Goal: Information Seeking & Learning: Learn about a topic

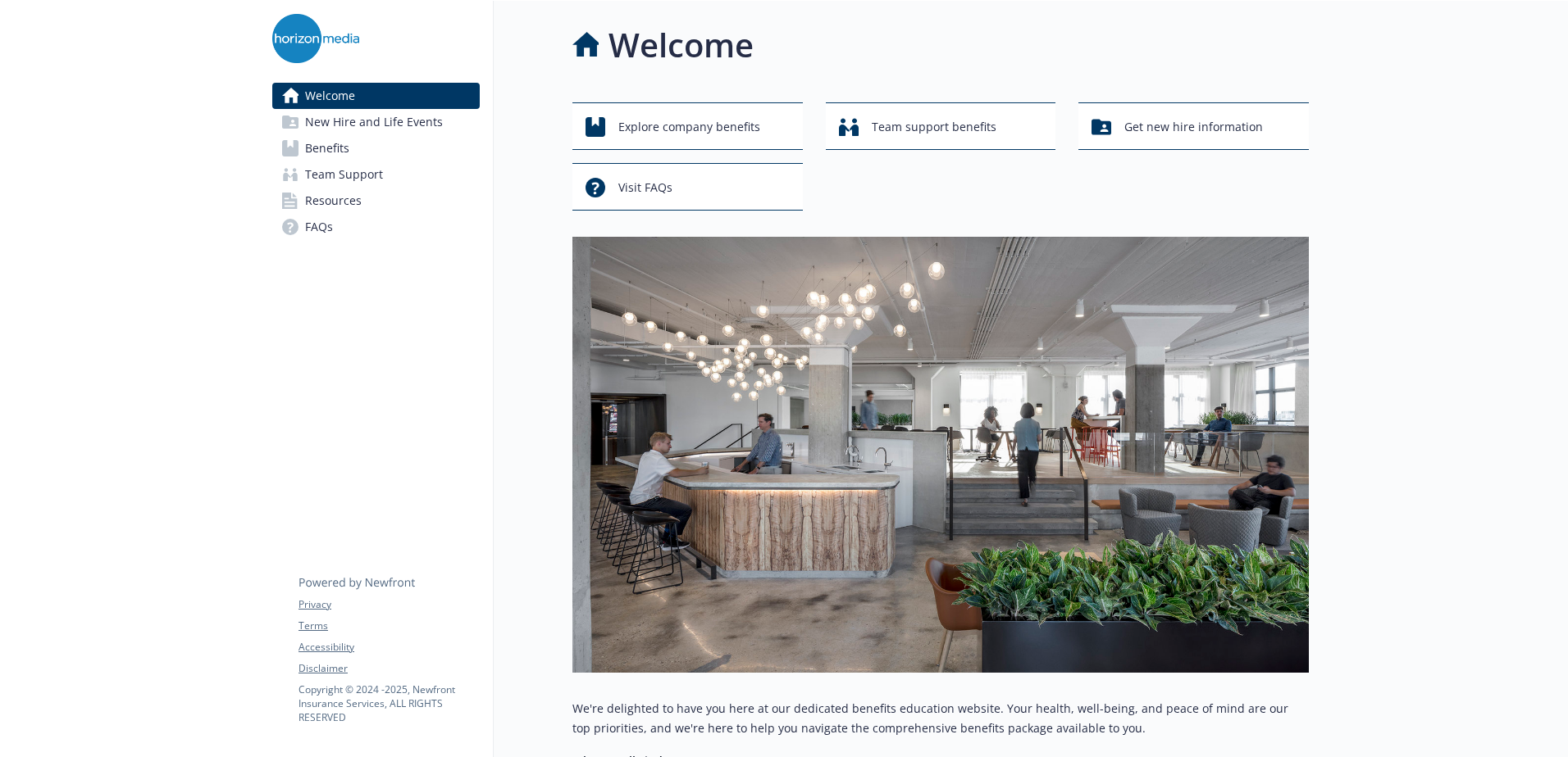
click at [362, 125] on span "New Hire and Life Events" at bounding box center [374, 122] width 138 height 27
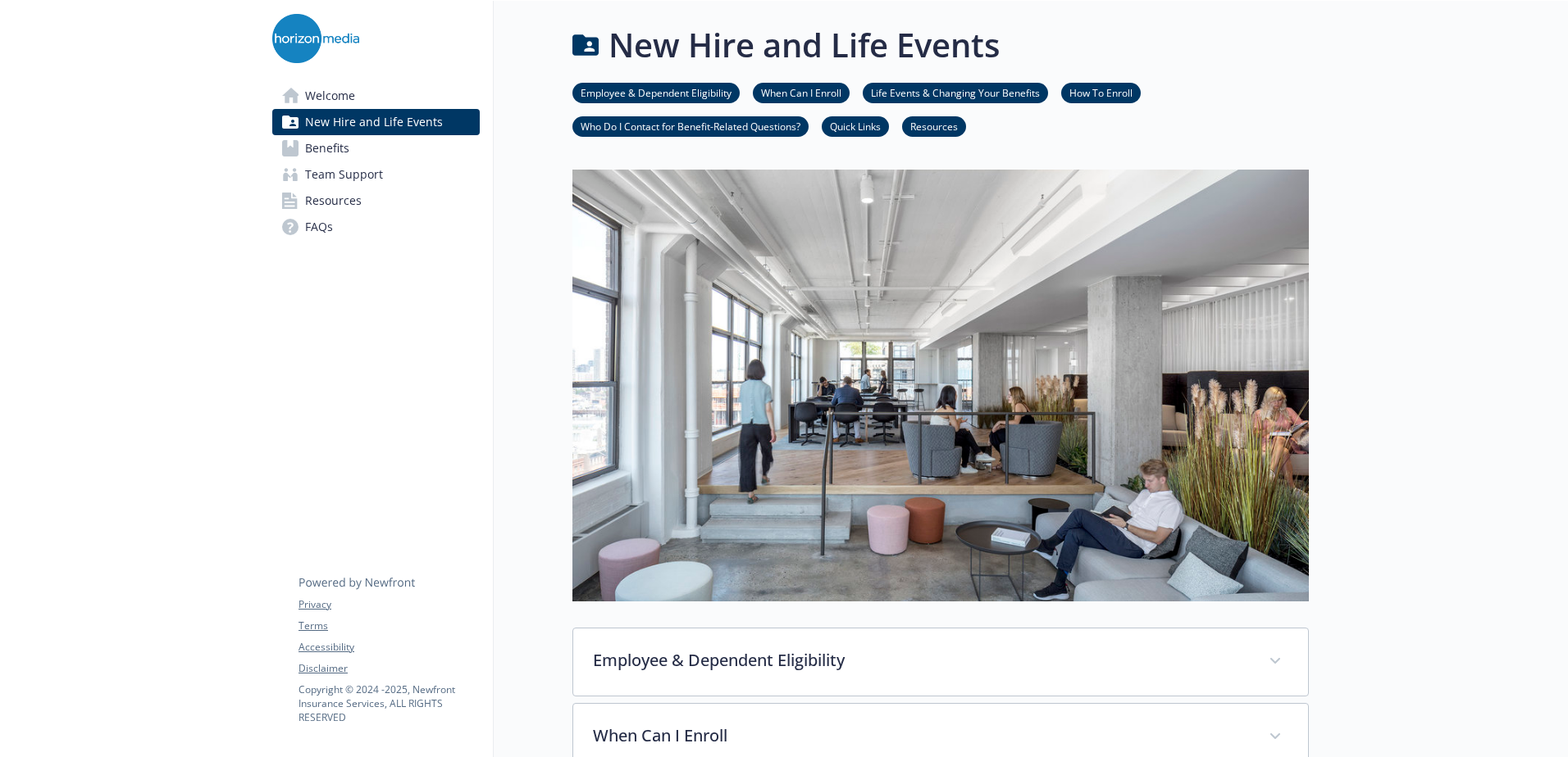
click at [371, 153] on link "Benefits" at bounding box center [376, 148] width 208 height 27
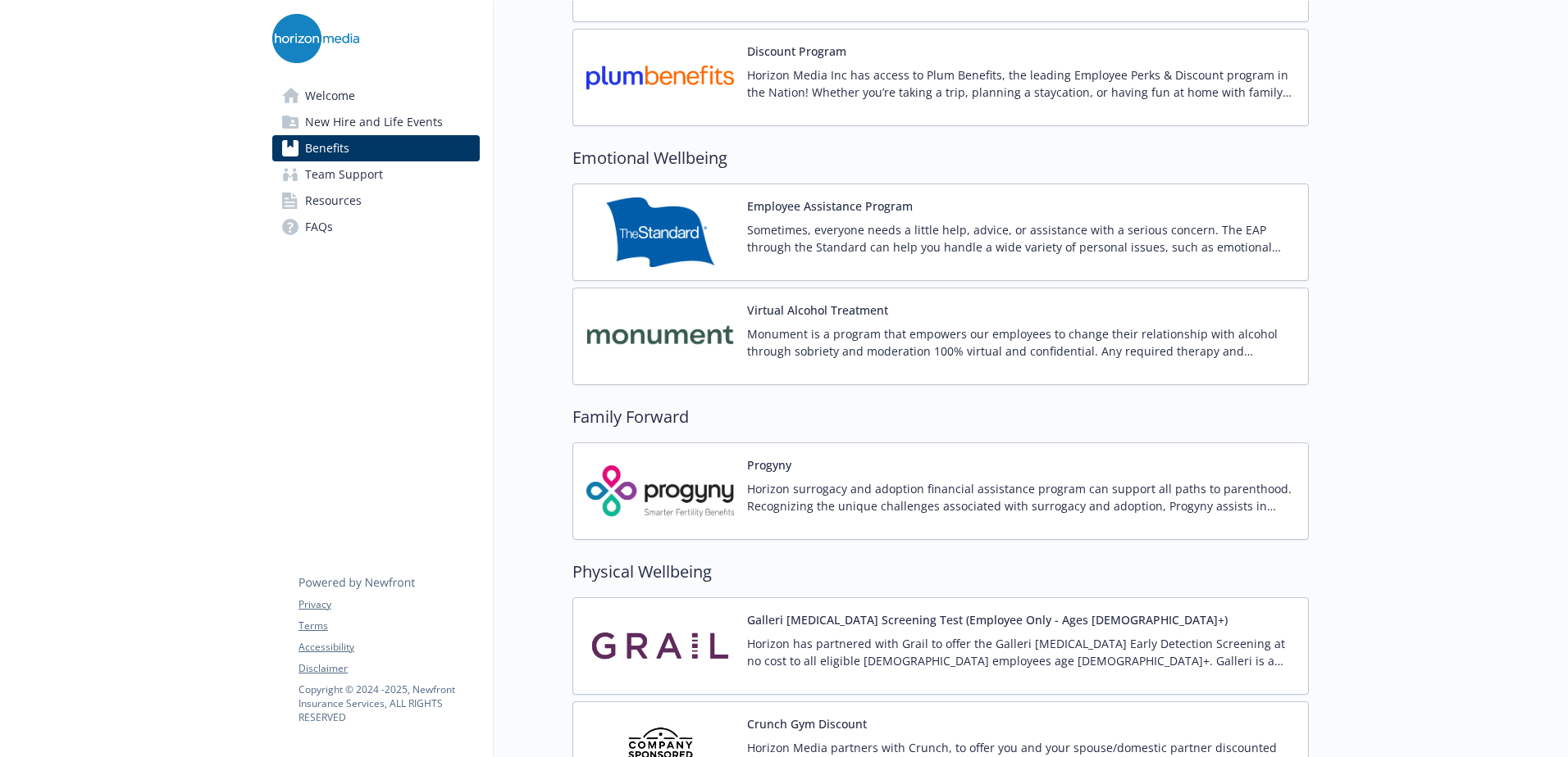
scroll to position [3279, 0]
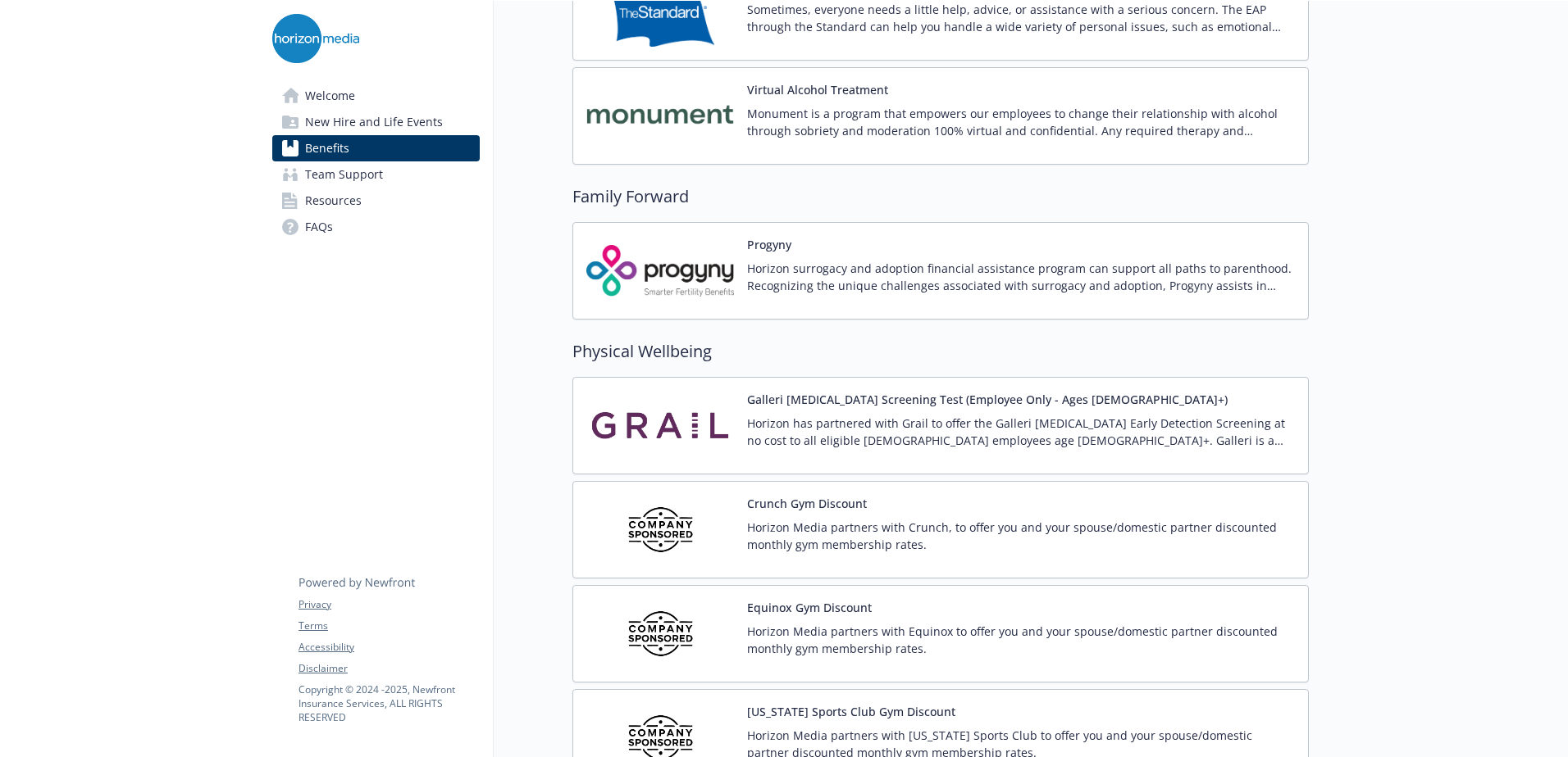
click at [888, 436] on p "Horizon has partnered with Grail to offer the Galleri [MEDICAL_DATA] Early Dete…" at bounding box center [1020, 432] width 548 height 34
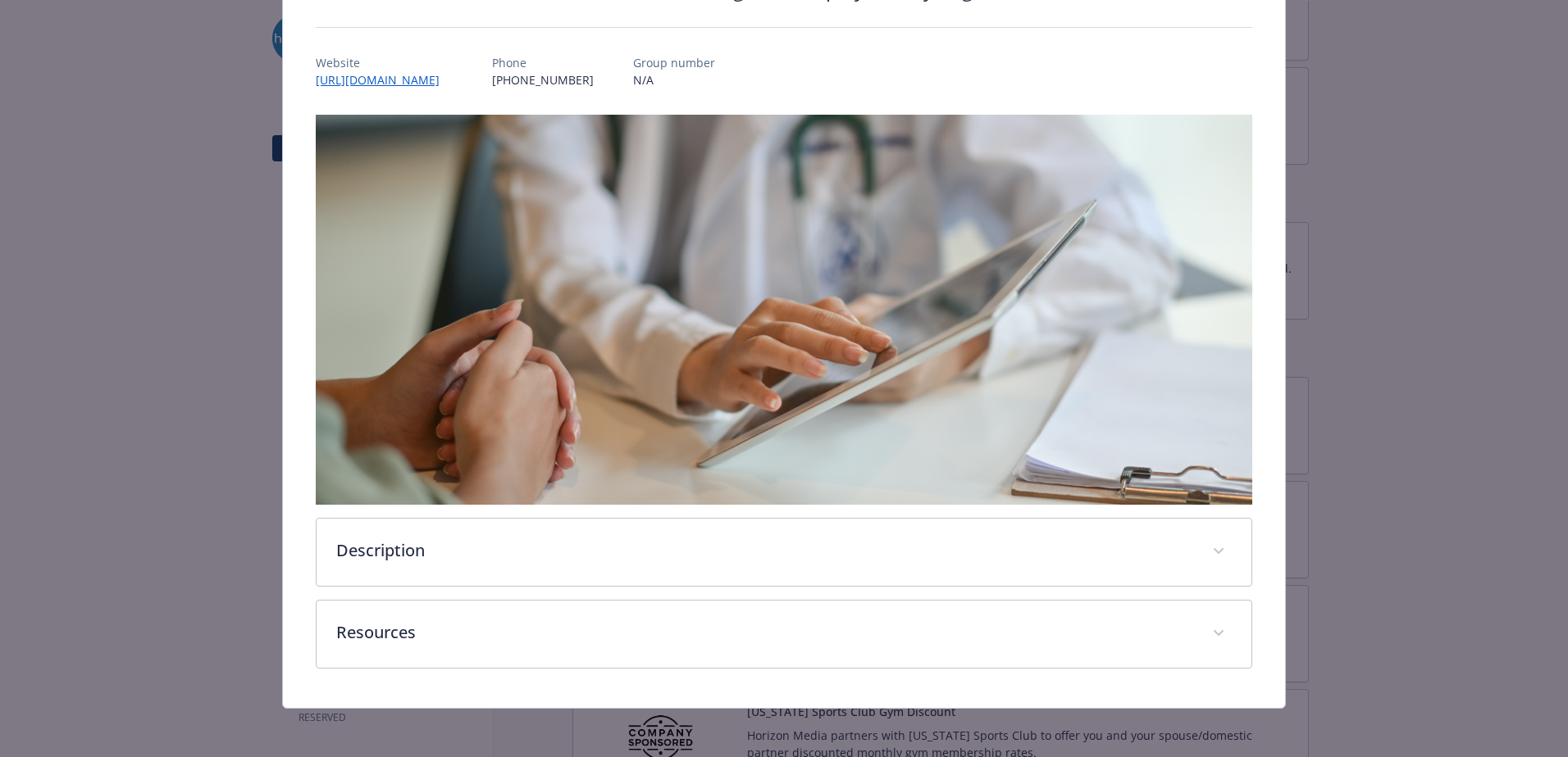
scroll to position [177, 0]
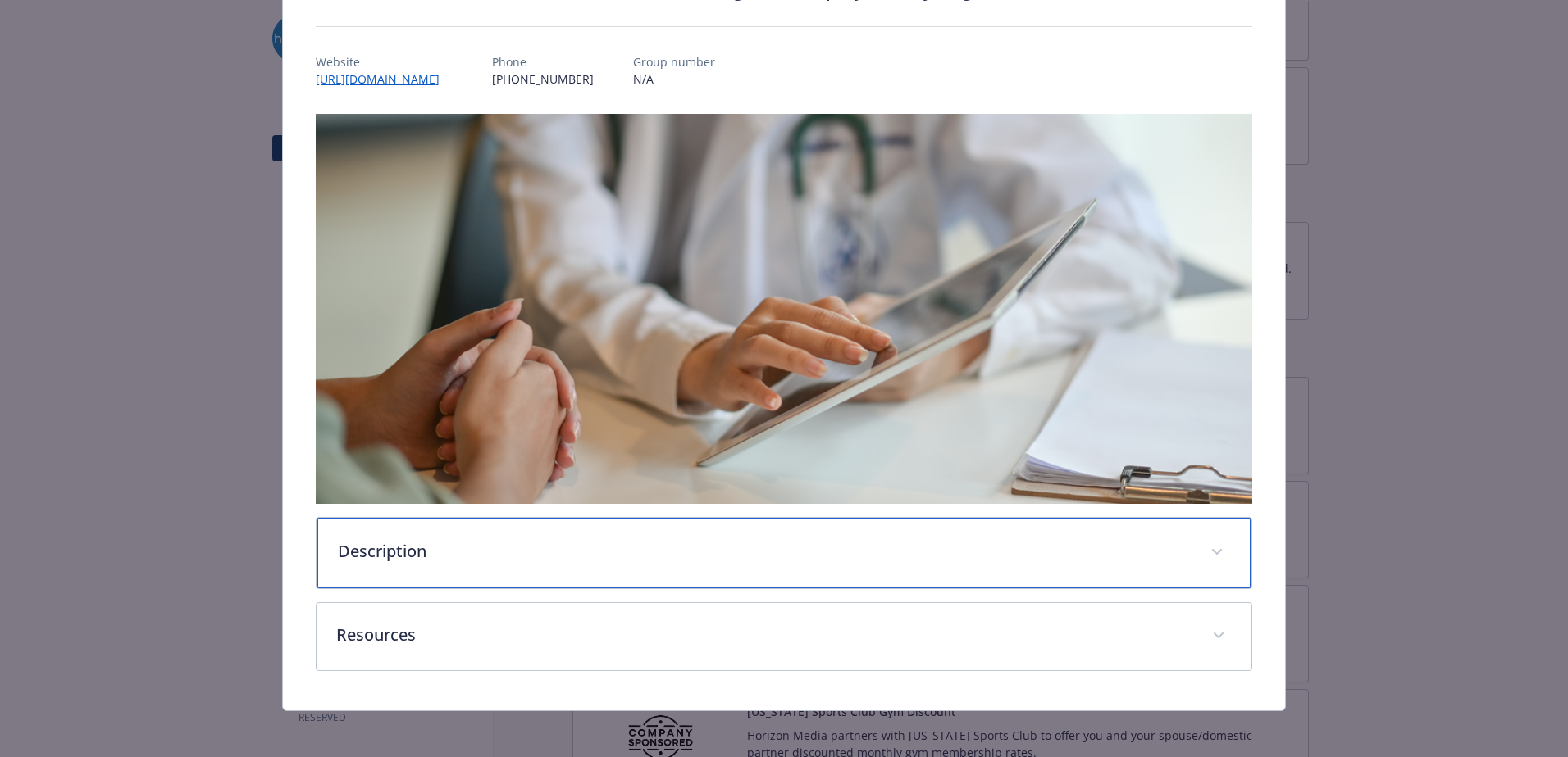
click at [719, 559] on div "Description" at bounding box center [784, 553] width 935 height 71
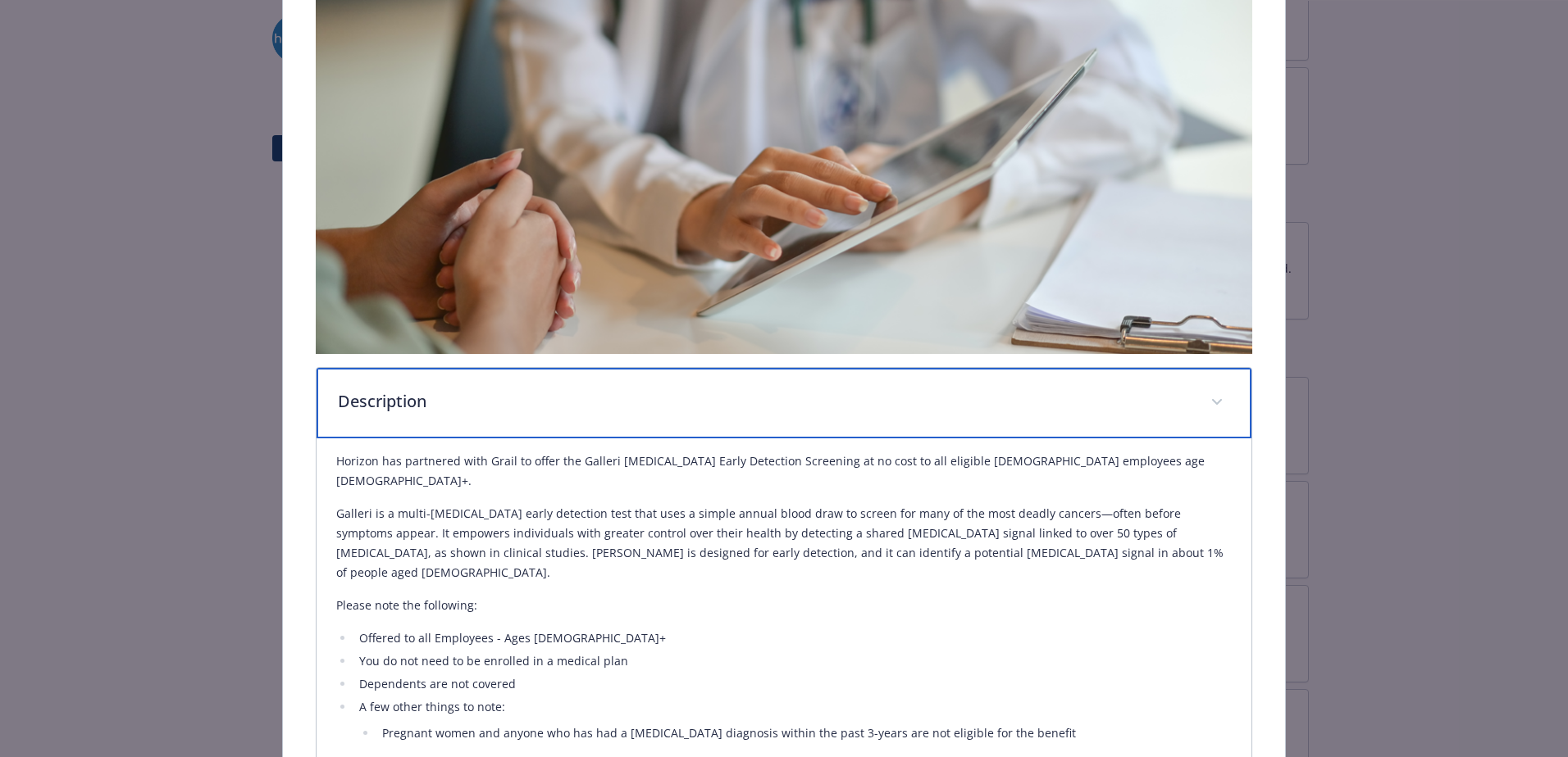
scroll to position [341, 0]
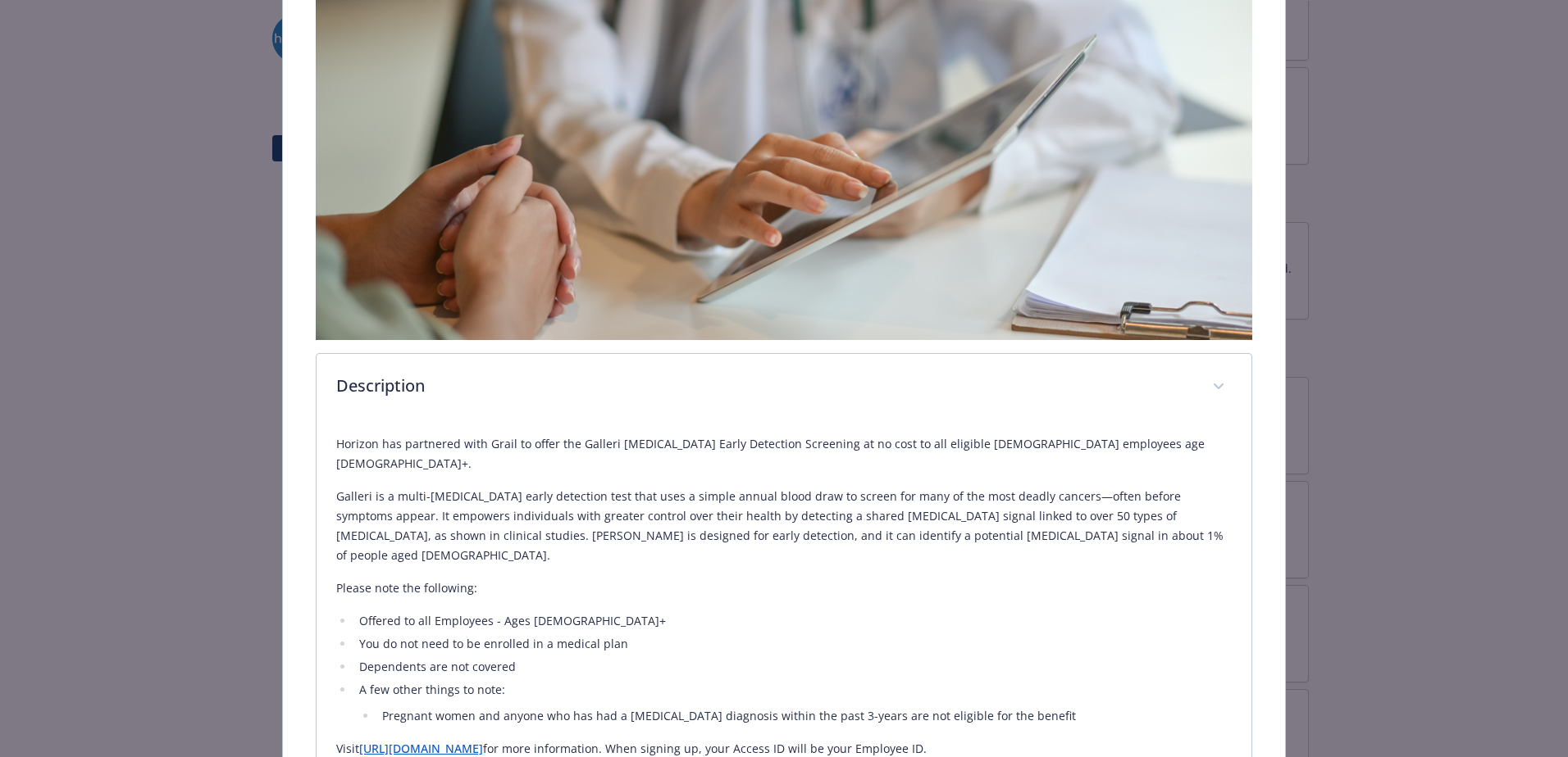
click at [1012, 707] on li "Pregnant women and anyone who has had a [MEDICAL_DATA] diagnosis within the pas…" at bounding box center [804, 717] width 855 height 20
drag, startPoint x: 1018, startPoint y: 709, endPoint x: 321, endPoint y: 433, distance: 749.7
click at [321, 433] on div "Horizon has partnered with Grail to offer the Galleri [MEDICAL_DATA] Early Dete…" at bounding box center [784, 612] width 935 height 383
copy div "Horizon has partnered with Grail to offer the Galleri [MEDICAL_DATA] Early Dete…"
